Goal: Information Seeking & Learning: Learn about a topic

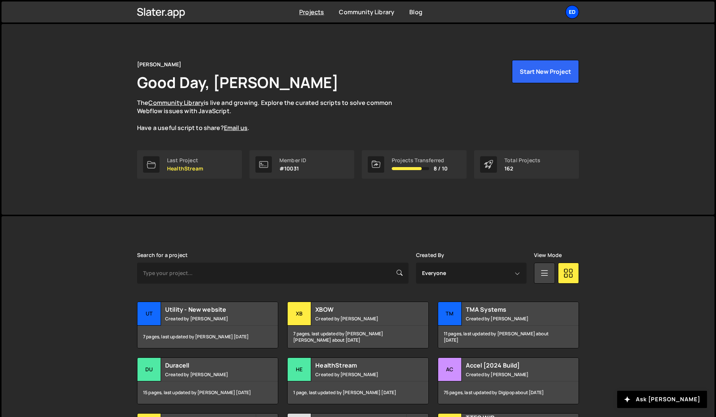
click at [572, 15] on div "Ed" at bounding box center [572, 11] width 13 height 13
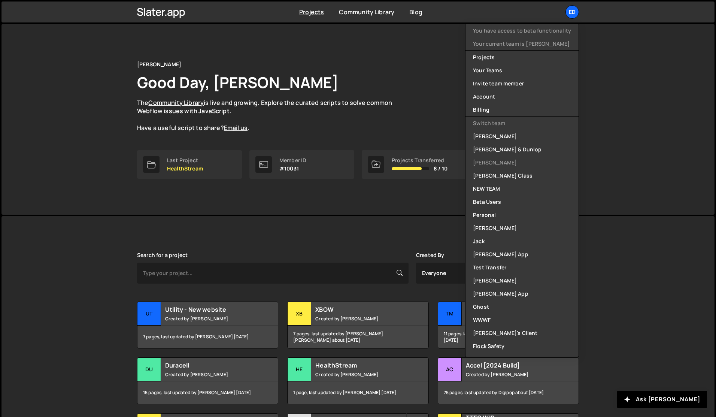
click at [396, 125] on p "The Community Library is live and growing. Explore the curated scripts to solve…" at bounding box center [272, 116] width 270 height 34
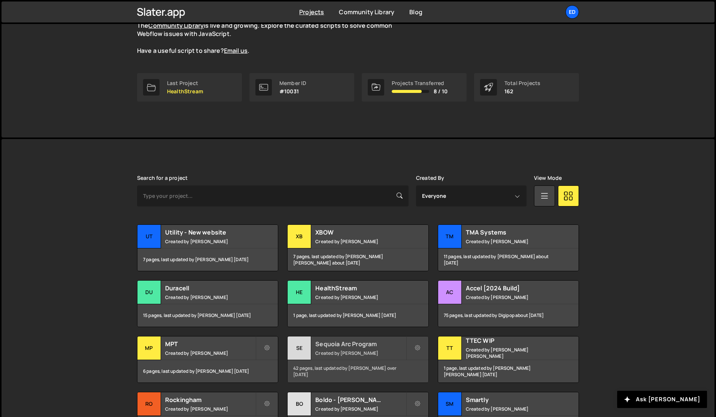
scroll to position [85, 0]
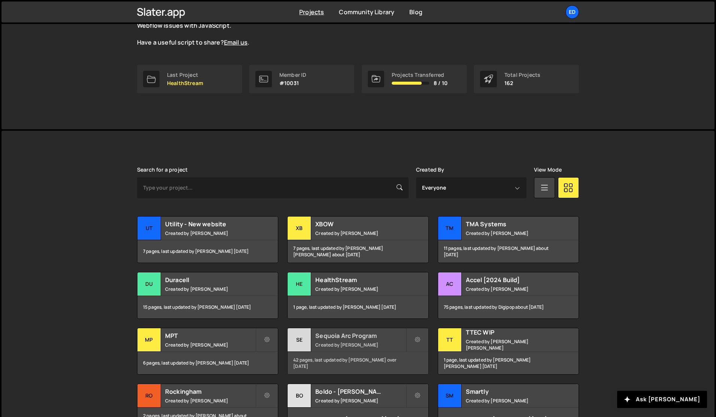
click at [339, 341] on div "Sequoia Arc Program Created by [PERSON_NAME]" at bounding box center [358, 339] width 140 height 23
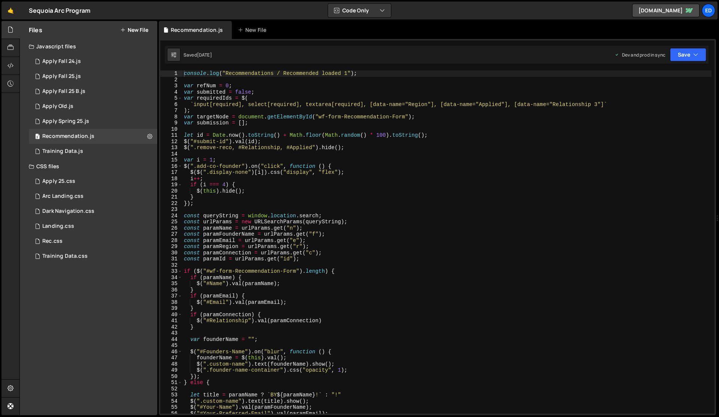
scroll to position [296, 0]
click at [681, 58] on button "Save" at bounding box center [688, 54] width 36 height 13
